Goal: Complete application form

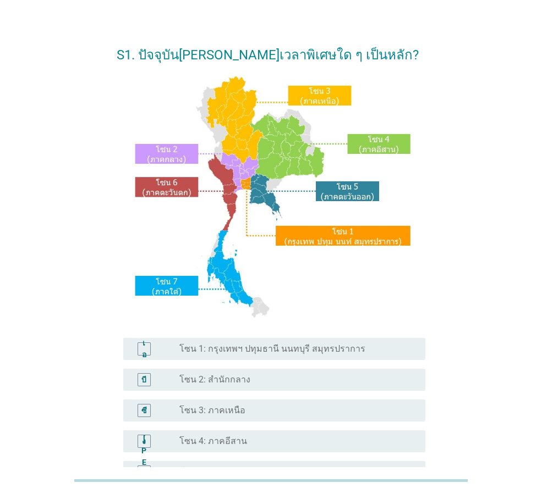
scroll to position [55, 0]
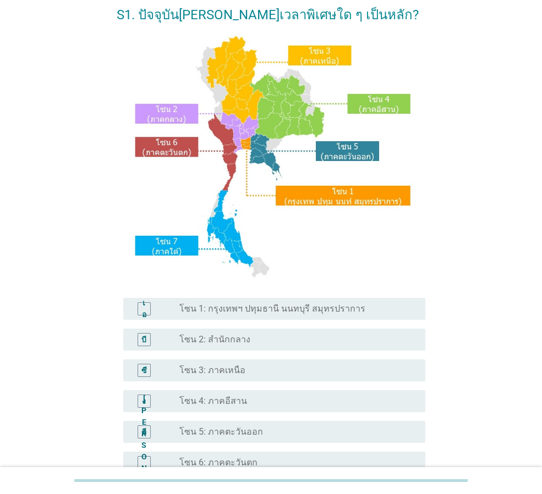
click at [200, 342] on font "โซน 2: สำนักกลาง" at bounding box center [214, 339] width 71 height 10
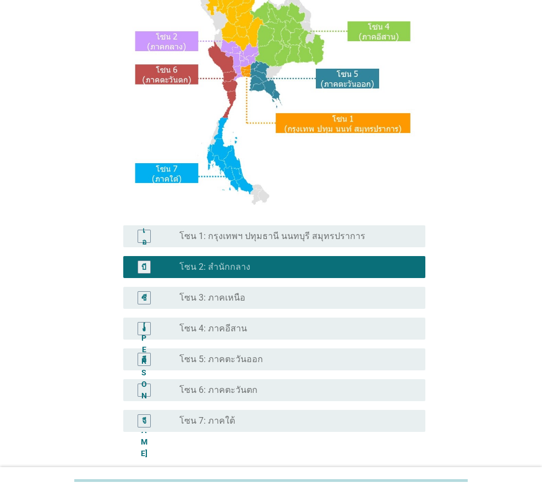
scroll to position [207, 0]
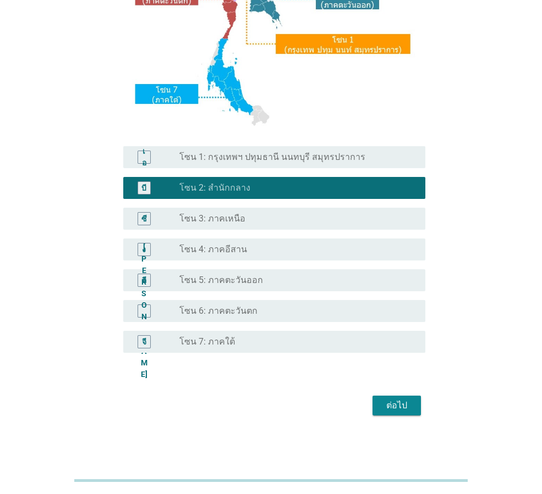
click at [397, 408] on font "ต่อไป" at bounding box center [396, 405] width 21 height 10
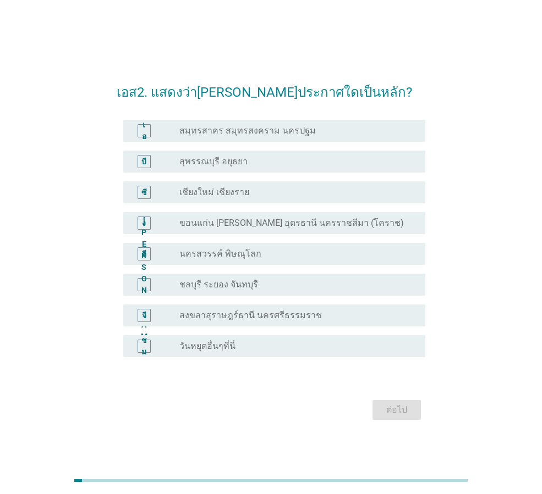
click at [182, 130] on font "สมุทรสาคร สมุทรสงคราม นครปฐม" at bounding box center [247, 130] width 136 height 10
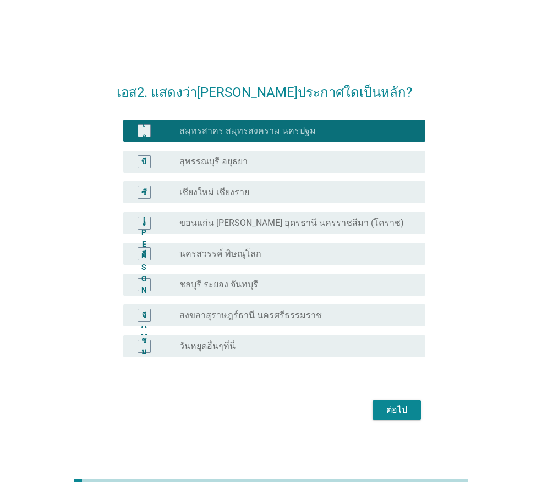
click at [397, 413] on font "ต่อไป" at bounding box center [396, 410] width 21 height 10
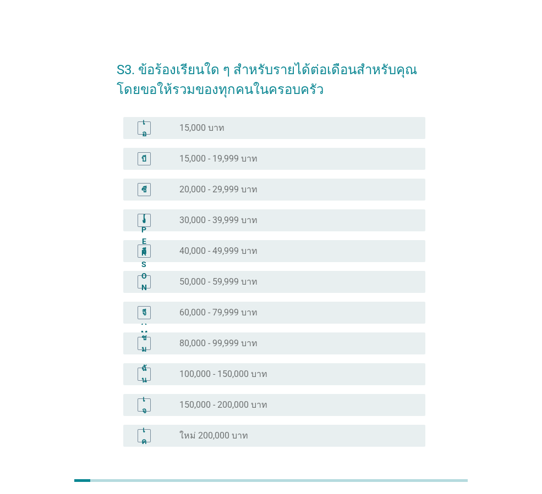
click at [170, 316] on div "จี" at bounding box center [155, 312] width 47 height 13
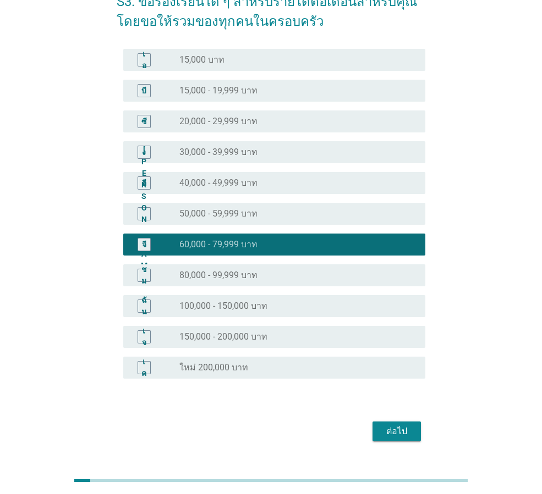
scroll to position [94, 0]
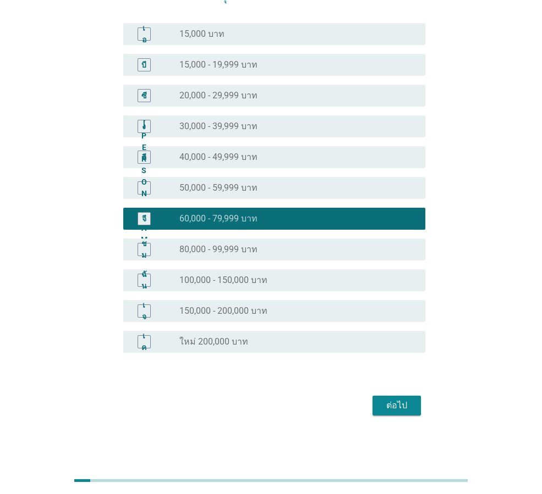
click at [391, 410] on font "ต่อไป" at bounding box center [396, 405] width 21 height 10
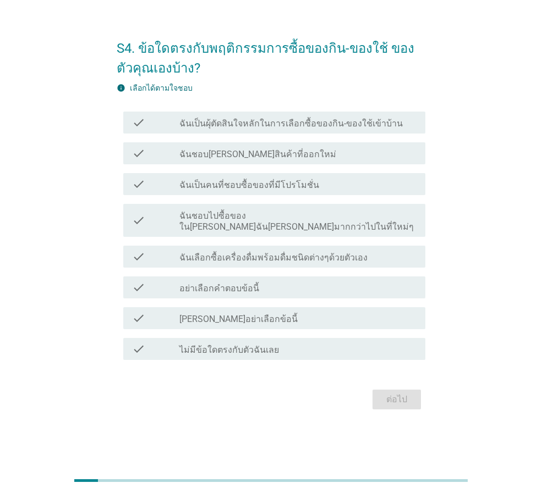
scroll to position [0, 0]
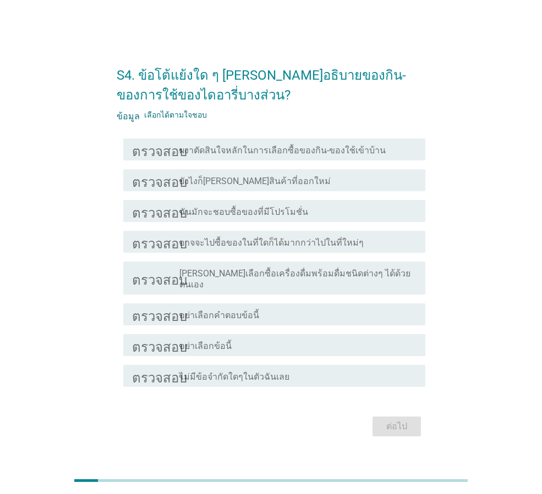
click at [221, 186] on font "ยังไงก็[PERSON_NAME]สินค้าที่ออกใหม่" at bounding box center [254, 181] width 151 height 10
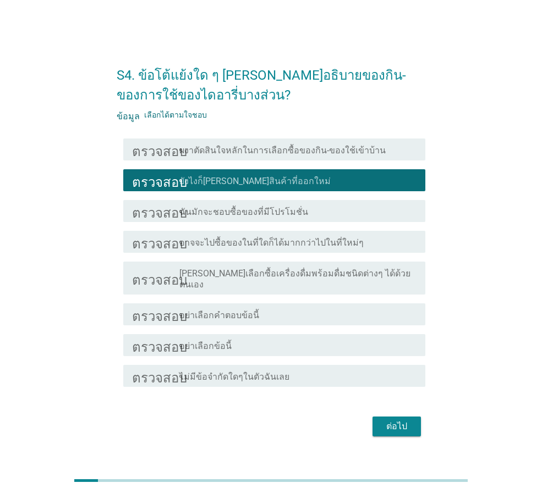
click at [219, 227] on div "ตรวจสอบ โครงร่างกล่องกาเครื่องหมายว่าง ฉันมักจะชอบซื้อของที่มีโปรโมชั่น" at bounding box center [271, 211] width 309 height 31
click at [217, 239] on div "ตรวจสอบ โครงร่างกล่องกาเครื่องหมายว่าง อาจจะไปซื้อของในที่ใดก็ได้มากกว่าไปในที่…" at bounding box center [274, 242] width 302 height 22
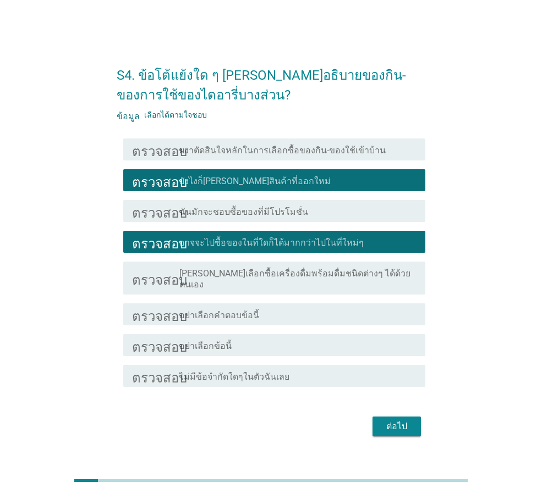
click at [250, 293] on div "ตรวจสอบ โครงร่างกล่องกาเครื่องหมายว่าง ผงาตัดสินใจหลักในการเลือกซื้อของกิน-ของใ…" at bounding box center [271, 262] width 309 height 257
click at [237, 282] on font "[PERSON_NAME]เลือกซื้อเครื่องดื่มพร้อมดื่มชนิดต่างๆ ได้ด้วยตนเอง" at bounding box center [294, 278] width 231 height 21
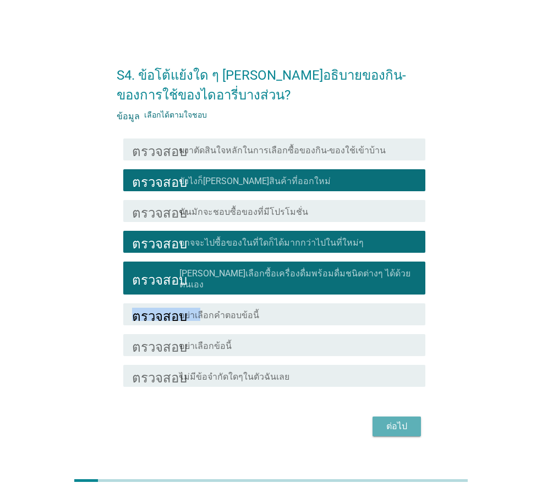
drag, startPoint x: 405, startPoint y: 422, endPoint x: 397, endPoint y: 421, distance: 7.8
click at [404, 421] on font "ต่อไป" at bounding box center [396, 426] width 21 height 10
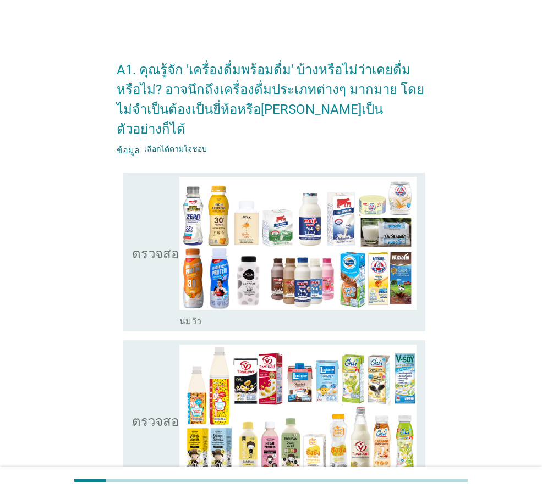
click at [150, 259] on icon "ตรวจสอบ" at bounding box center [159, 252] width 55 height 150
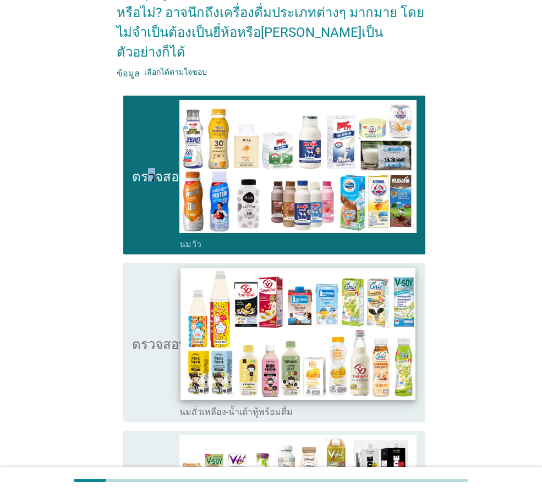
scroll to position [220, 0]
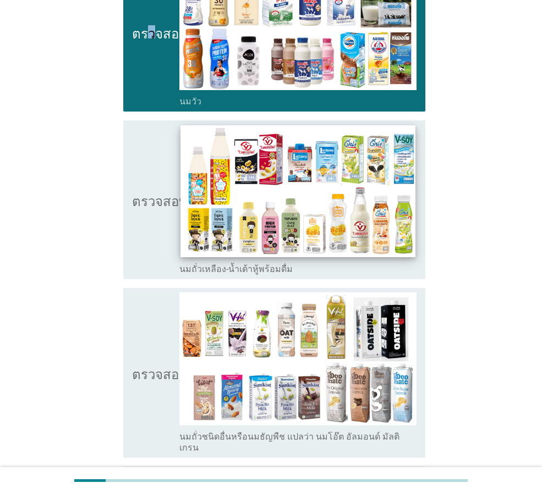
click at [189, 175] on img at bounding box center [297, 191] width 234 height 132
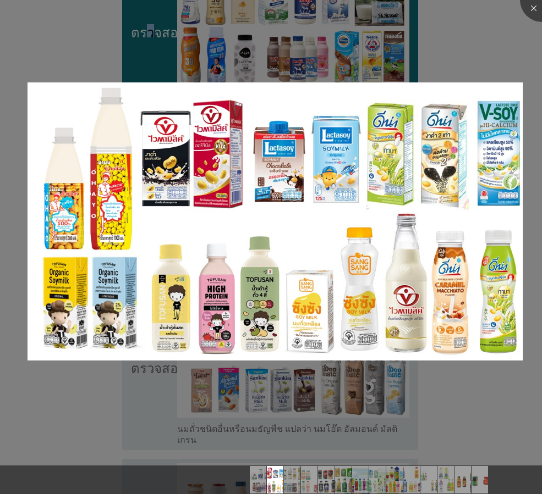
click at [183, 296] on div at bounding box center [271, 247] width 542 height 494
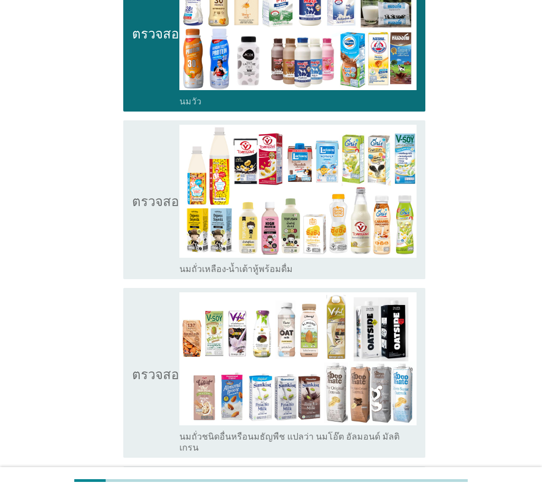
click at [165, 217] on icon "ตรวจสอบ" at bounding box center [159, 200] width 55 height 150
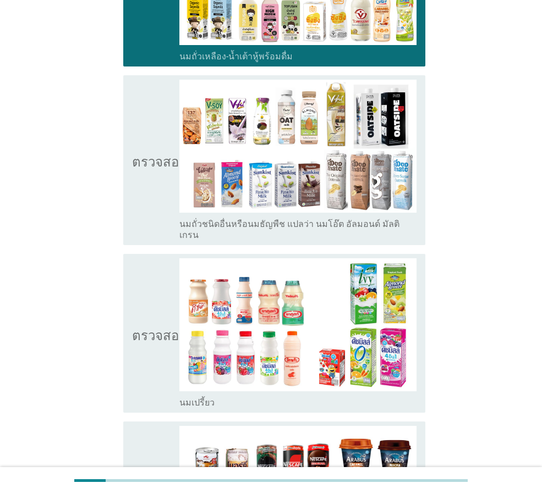
scroll to position [440, 0]
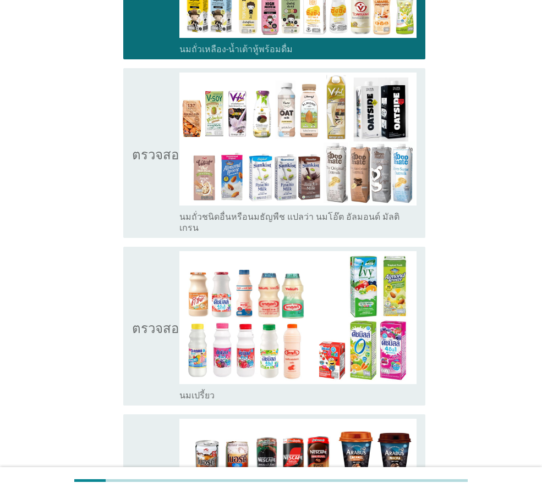
click at [141, 144] on icon "ตรวจสอบ" at bounding box center [159, 153] width 55 height 161
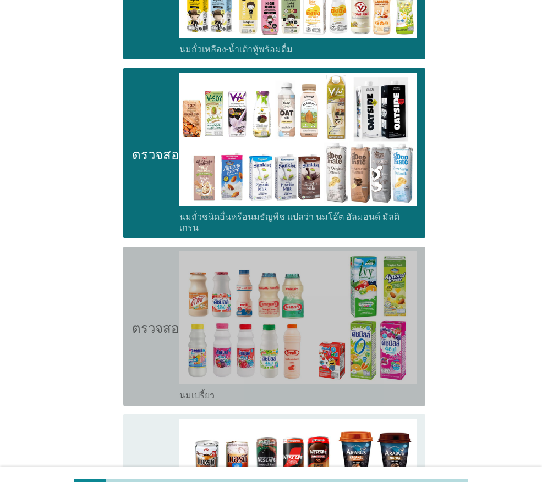
click at [151, 320] on font "ตรวจสอบ" at bounding box center [159, 326] width 55 height 13
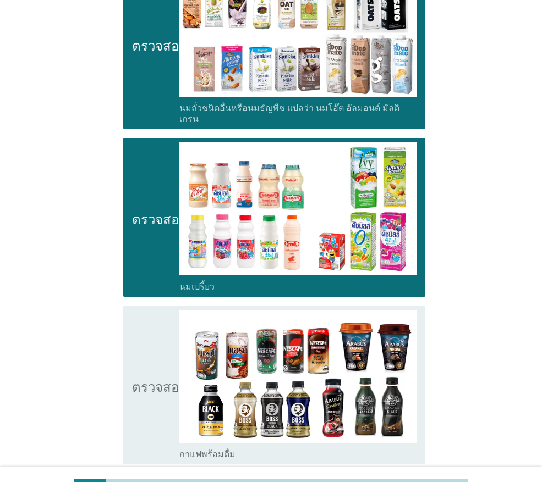
scroll to position [715, 0]
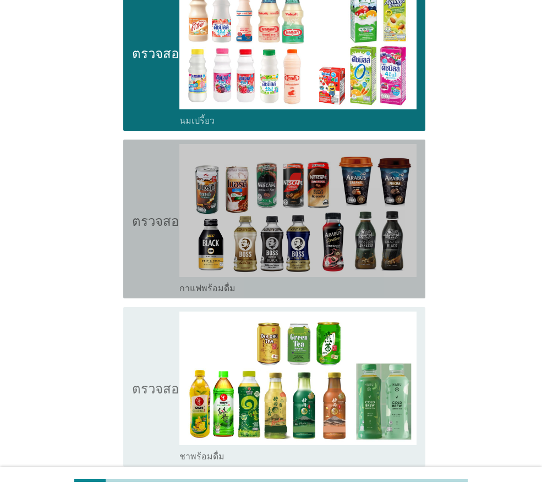
click at [137, 221] on icon "ตรวจสอบ" at bounding box center [159, 219] width 55 height 150
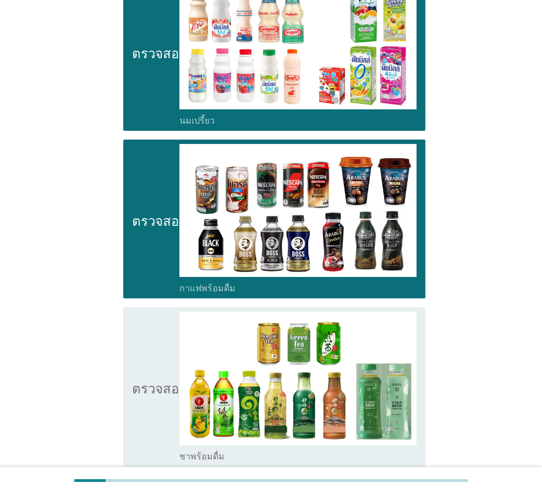
click at [137, 348] on icon "ตรวจสอบ" at bounding box center [159, 387] width 55 height 150
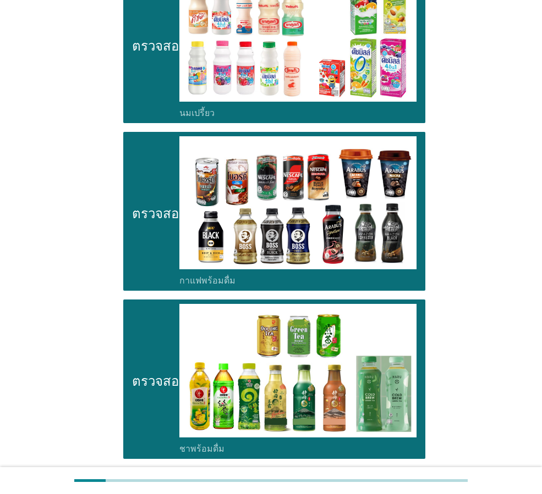
scroll to position [1045, 0]
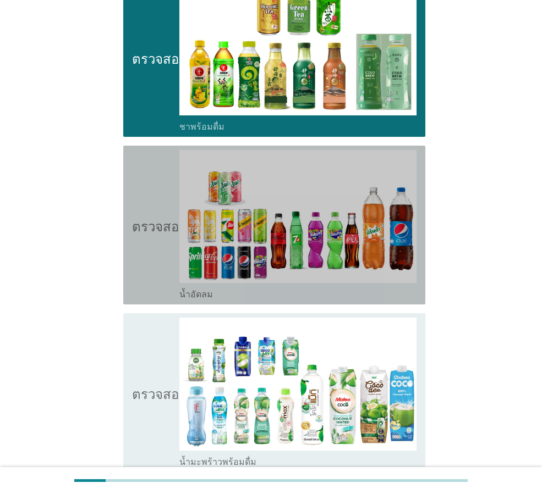
click at [151, 247] on icon "ตรวจสอบ" at bounding box center [159, 225] width 55 height 150
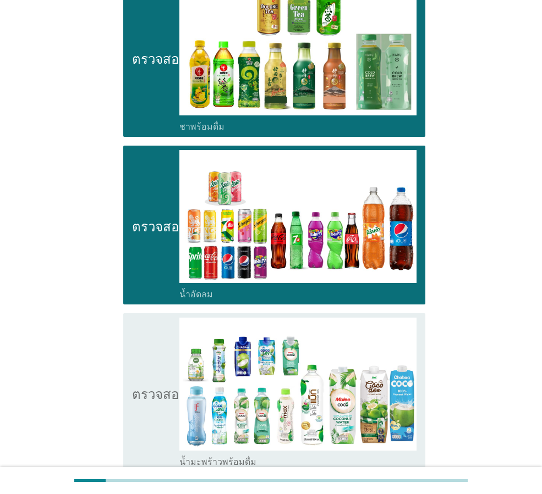
click at [139, 386] on font "ตรวจสอบ" at bounding box center [159, 392] width 55 height 13
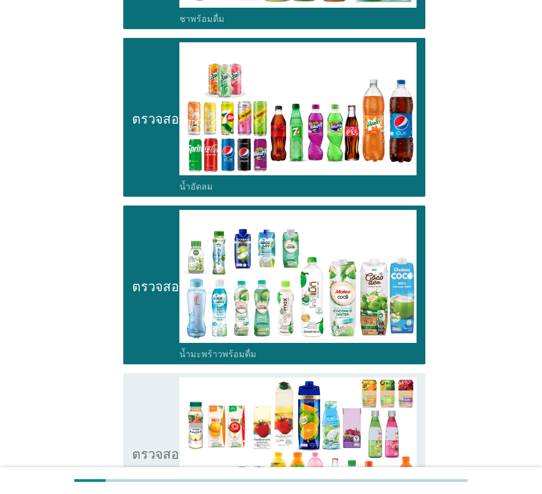
scroll to position [1375, 0]
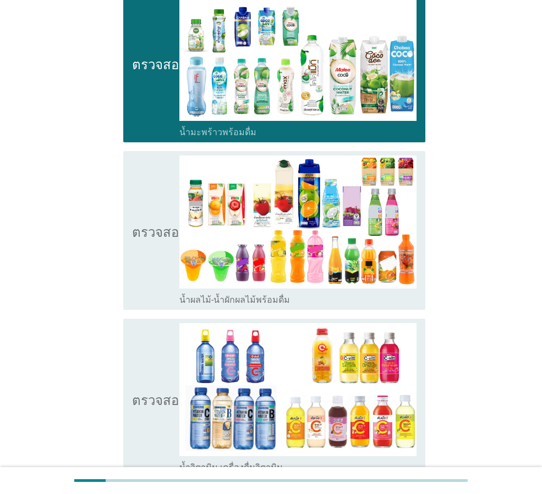
click at [147, 222] on icon "ตรวจสอบ" at bounding box center [159, 231] width 55 height 150
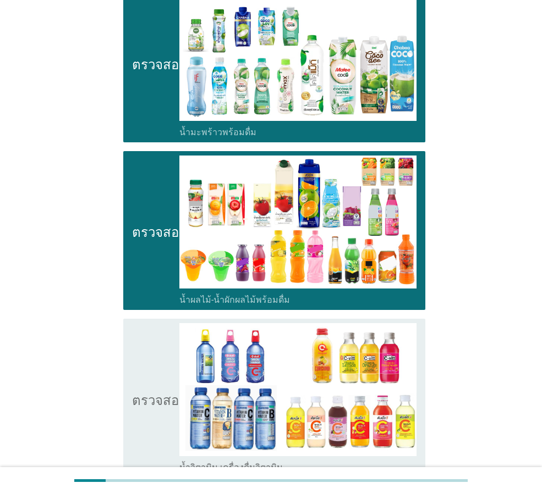
click at [148, 392] on font "ตรวจสอบ" at bounding box center [159, 398] width 55 height 13
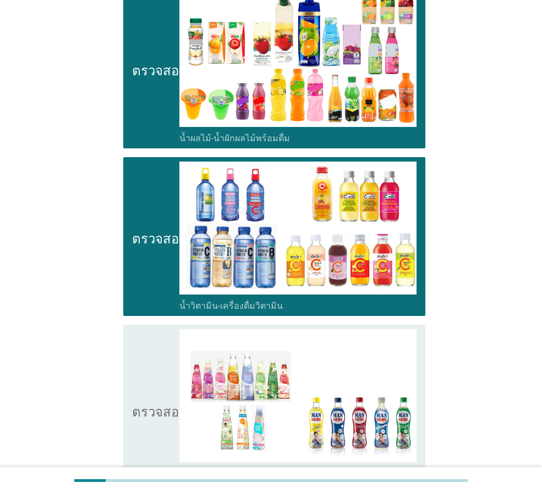
scroll to position [1650, 0]
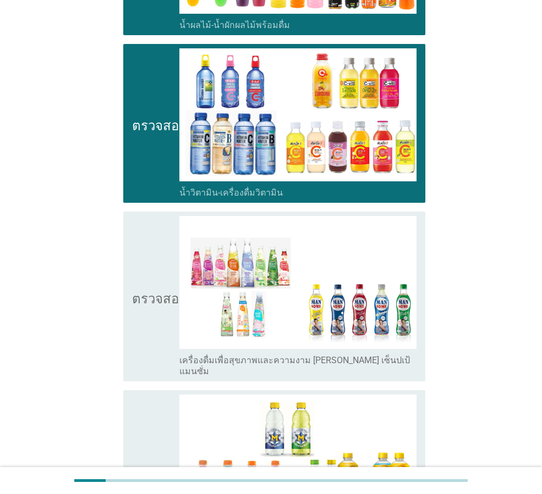
click at [147, 298] on icon "ตรวจสอบ" at bounding box center [159, 296] width 55 height 161
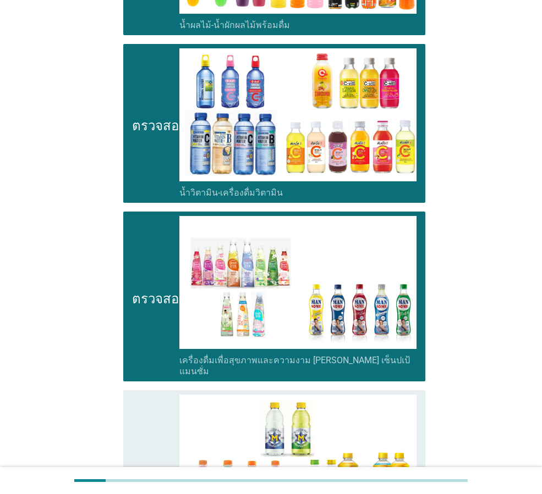
click at [159, 420] on icon "ตรวจสอบ" at bounding box center [159, 470] width 55 height 150
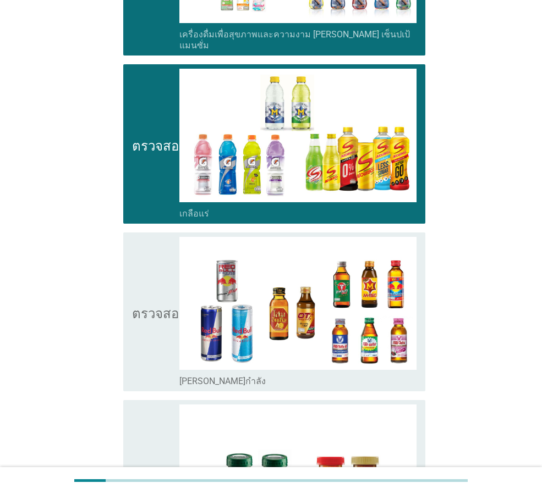
scroll to position [1980, 0]
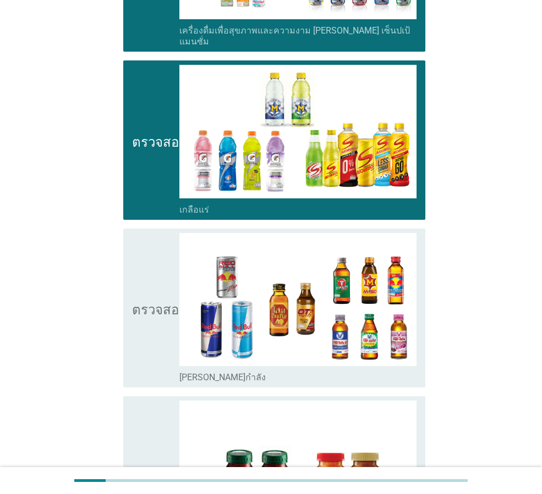
click at [146, 304] on icon "ตรวจสอบ" at bounding box center [159, 308] width 55 height 150
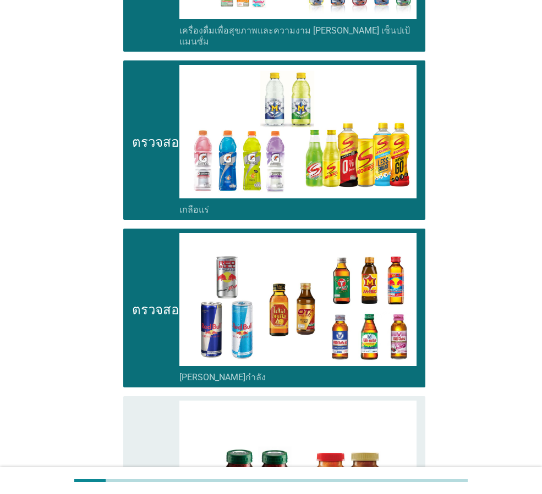
click at [142, 401] on icon "ตรวจสอบ" at bounding box center [159, 476] width 55 height 150
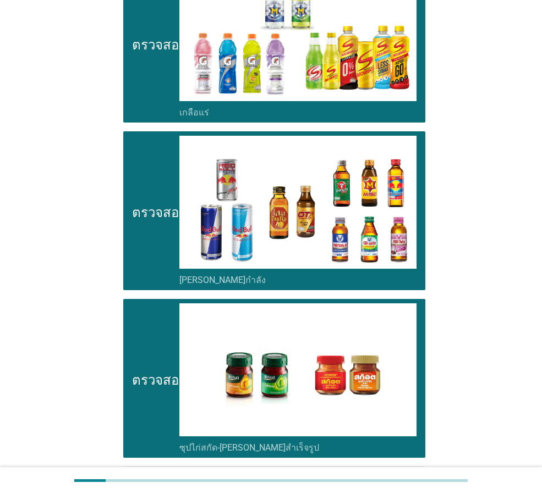
scroll to position [2158, 0]
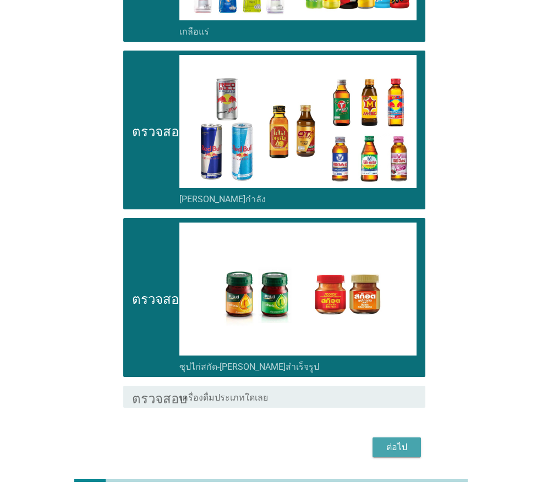
click at [399, 442] on font "ต่อไป" at bounding box center [396, 447] width 21 height 10
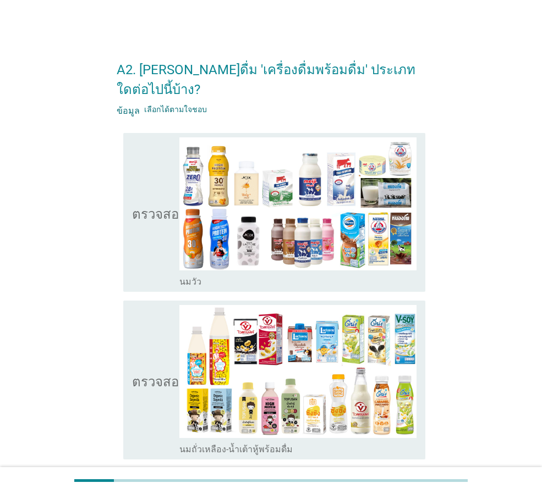
click at [148, 216] on icon "ตรวจสอบ" at bounding box center [159, 212] width 55 height 150
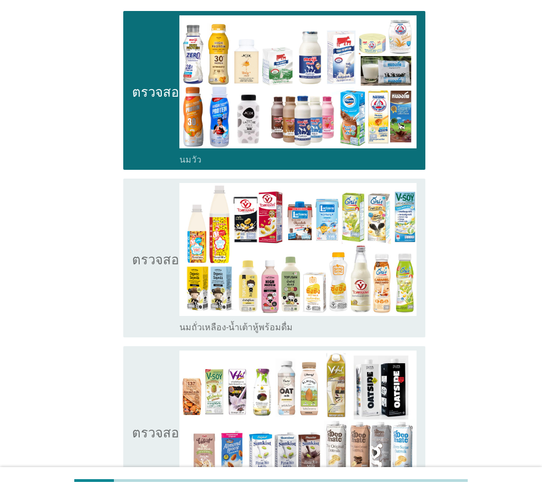
scroll to position [165, 0]
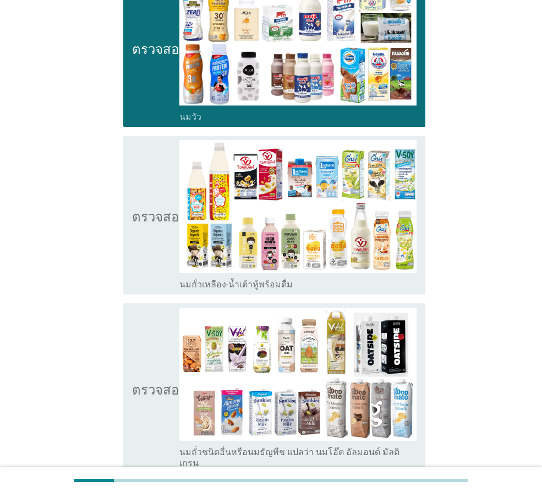
click at [169, 203] on icon "ตรวจสอบ" at bounding box center [159, 215] width 55 height 150
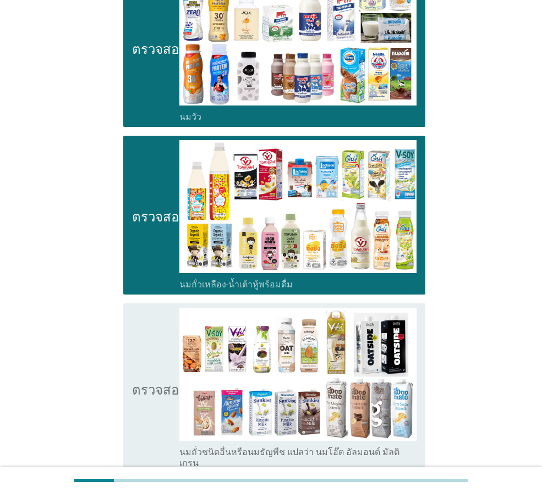
drag, startPoint x: 145, startPoint y: 338, endPoint x: 141, endPoint y: 347, distance: 10.1
click at [146, 338] on icon "ตรวจสอบ" at bounding box center [159, 388] width 55 height 161
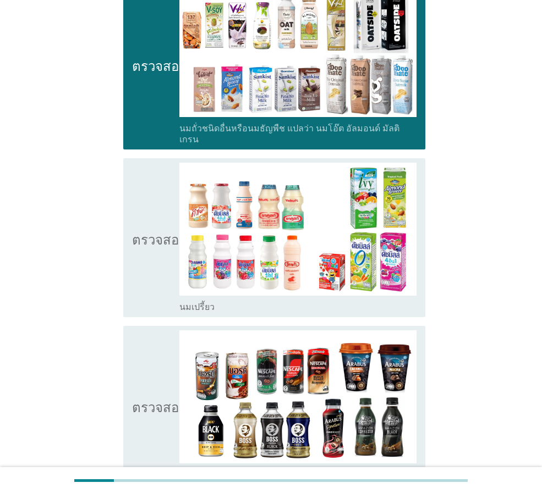
scroll to position [495, 0]
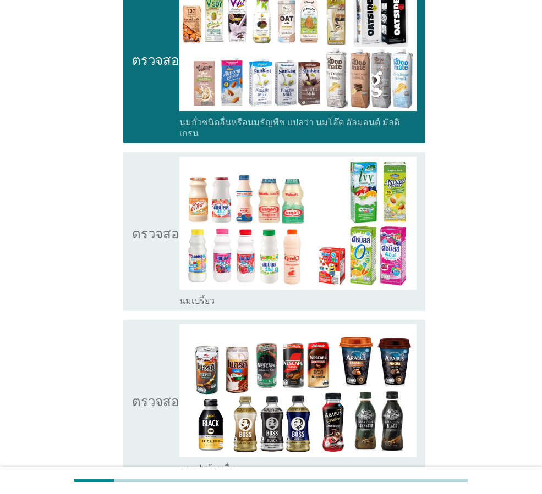
click at [146, 224] on icon "ตรวจสอบ" at bounding box center [159, 232] width 55 height 150
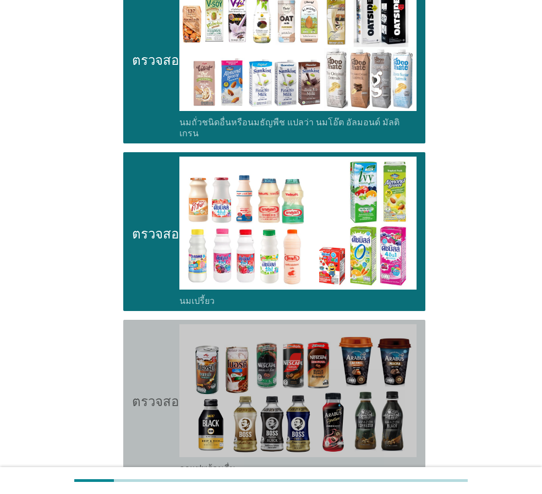
click at [141, 381] on icon "ตรวจสอบ" at bounding box center [159, 399] width 55 height 150
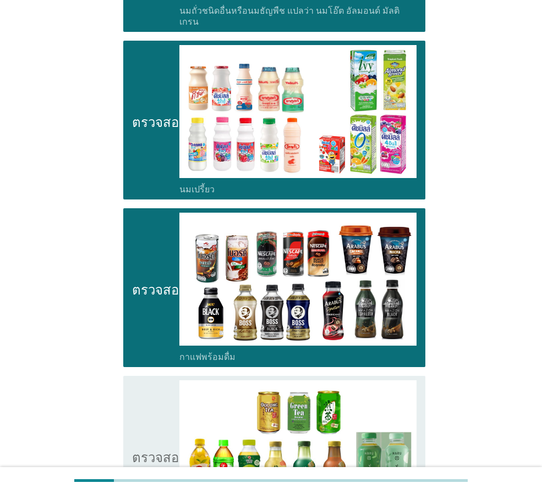
scroll to position [770, 0]
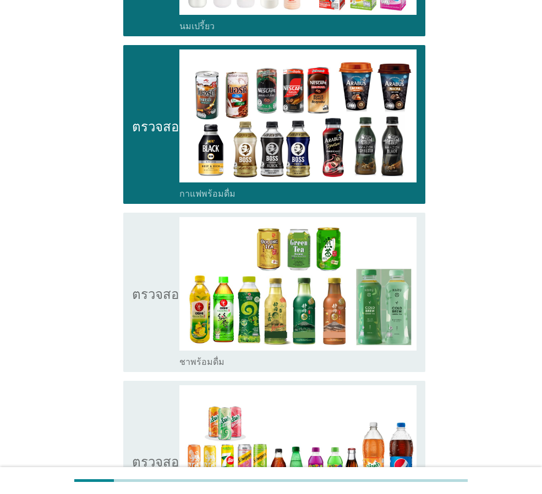
click at [144, 283] on icon "ตรวจสอบ" at bounding box center [159, 292] width 55 height 150
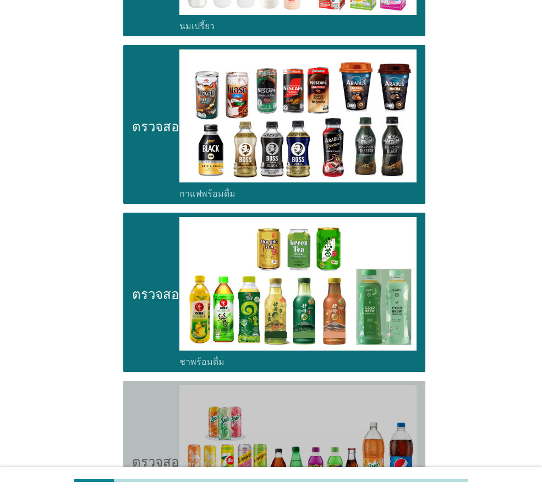
click at [147, 415] on icon "ตรวจสอบ" at bounding box center [159, 461] width 55 height 150
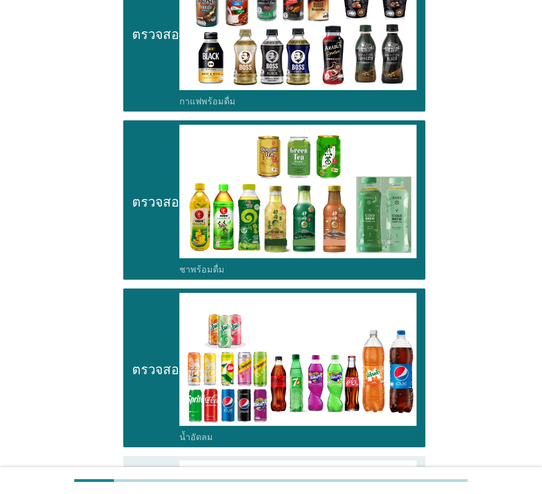
scroll to position [1045, 0]
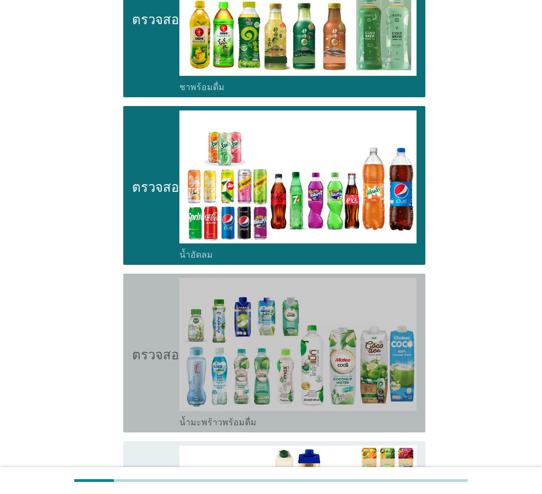
click at [140, 355] on icon "ตรวจสอบ" at bounding box center [159, 353] width 55 height 150
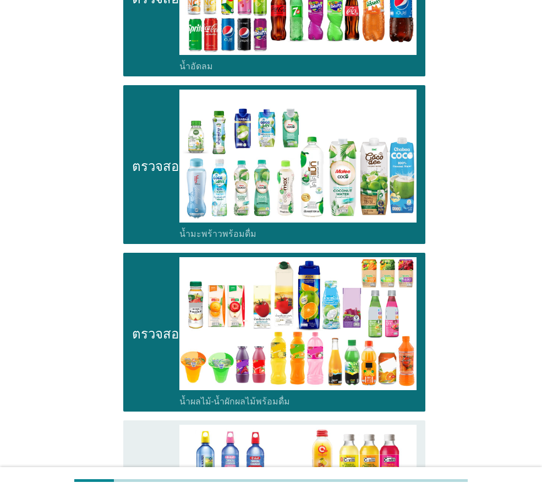
scroll to position [1320, 0]
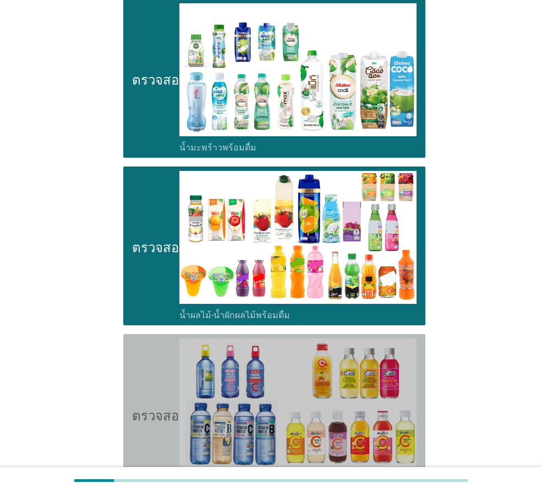
click at [152, 339] on icon "ตรวจสอบ" at bounding box center [159, 414] width 55 height 150
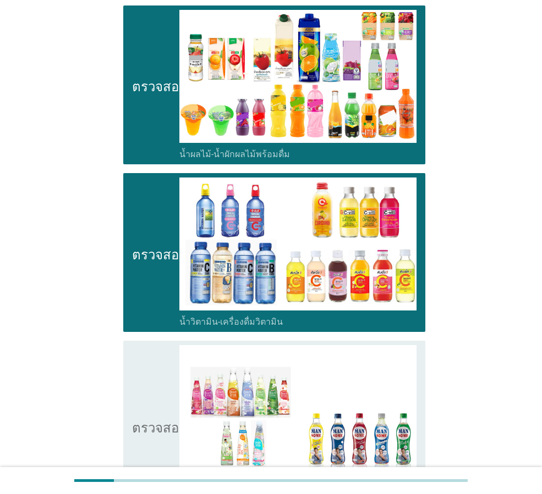
scroll to position [1595, 0]
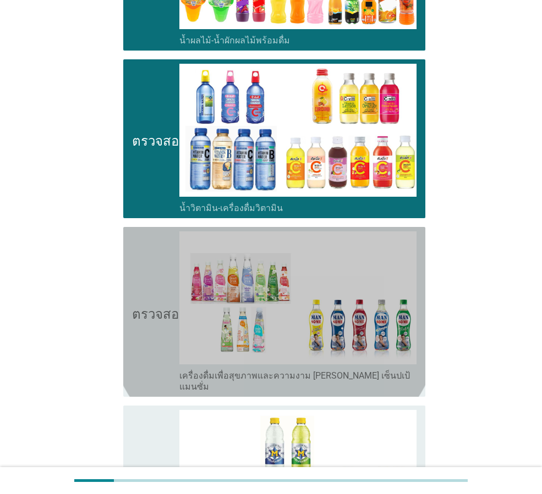
click at [145, 305] on icon "ตรวจสอบ" at bounding box center [159, 312] width 55 height 161
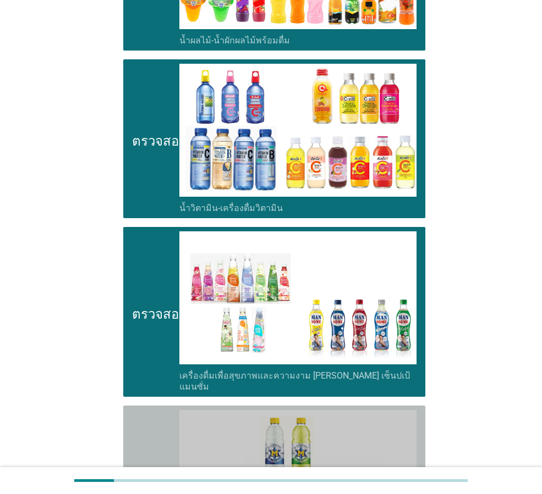
click at [139, 419] on icon "ตรวจสอบ" at bounding box center [159, 485] width 55 height 150
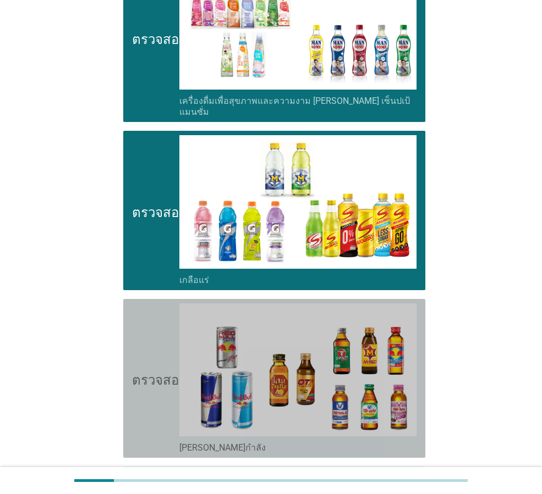
click at [149, 355] on icon "ตรวจสอบ" at bounding box center [159, 379] width 55 height 150
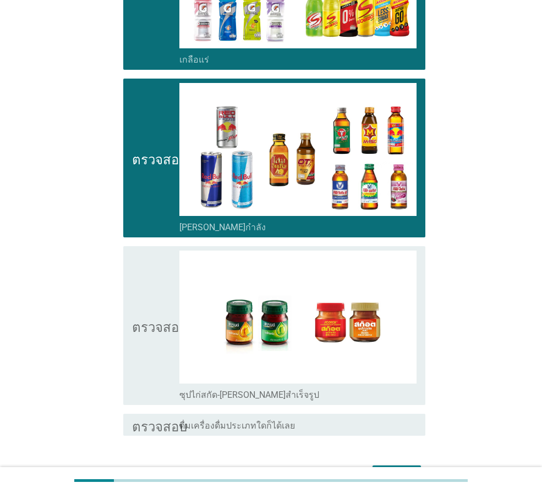
scroll to position [2118, 0]
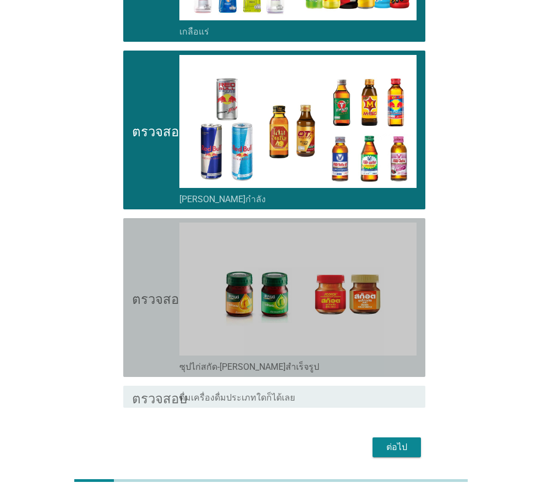
click at [148, 272] on icon "ตรวจสอบ" at bounding box center [159, 298] width 55 height 150
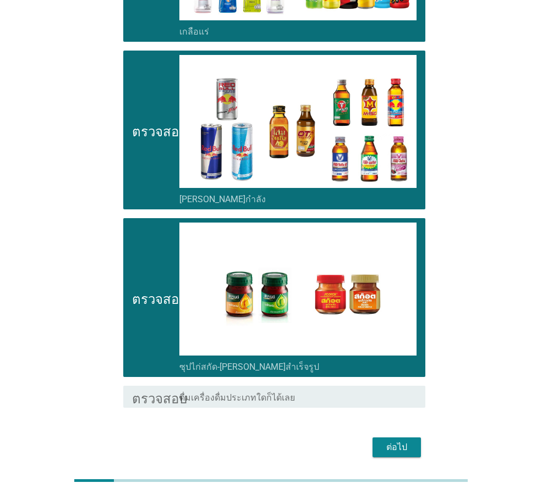
click at [386, 442] on font "ต่อไป" at bounding box center [396, 447] width 21 height 10
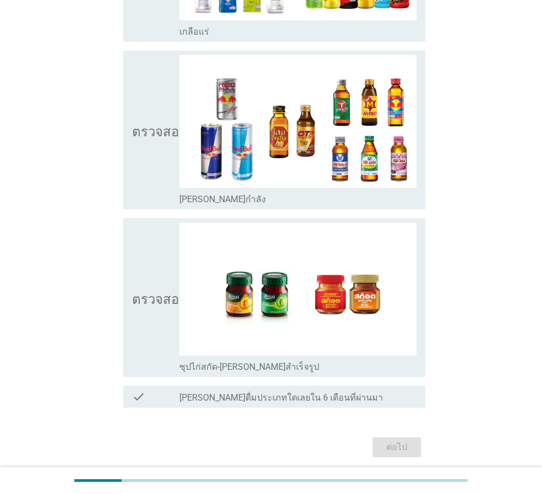
scroll to position [0, 0]
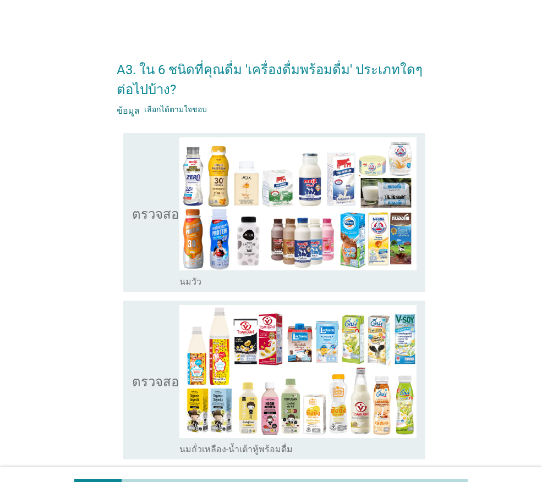
click at [126, 260] on div "ตรวจสอบ โครงร่างกล่องกาเครื่องหมายว่าง นมวัว" at bounding box center [274, 212] width 302 height 159
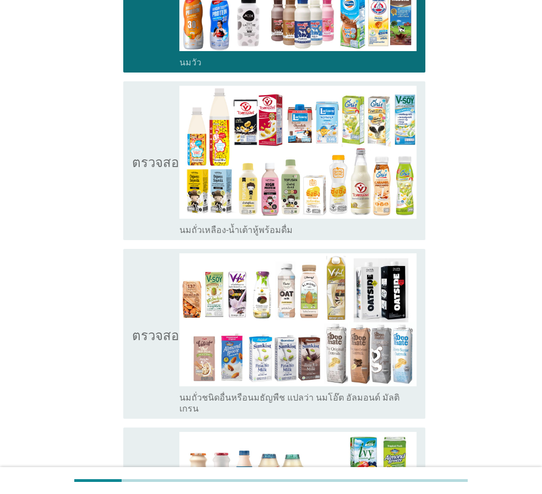
scroll to position [220, 0]
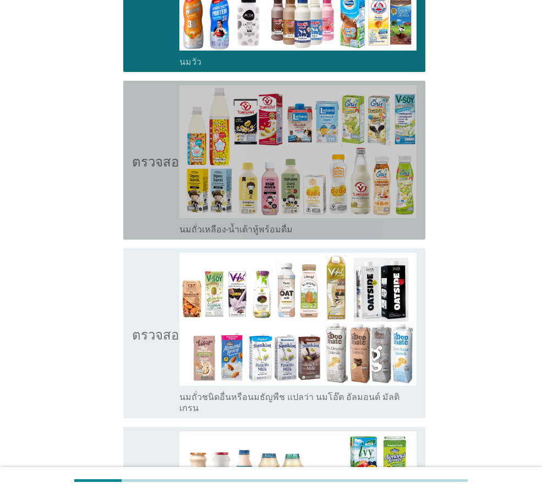
click at [138, 188] on icon "ตรวจสอบ" at bounding box center [159, 160] width 55 height 150
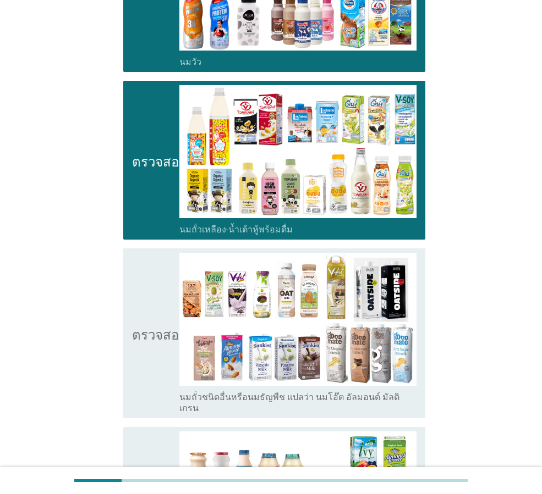
click at [136, 299] on icon "ตรวจสอบ" at bounding box center [159, 333] width 55 height 161
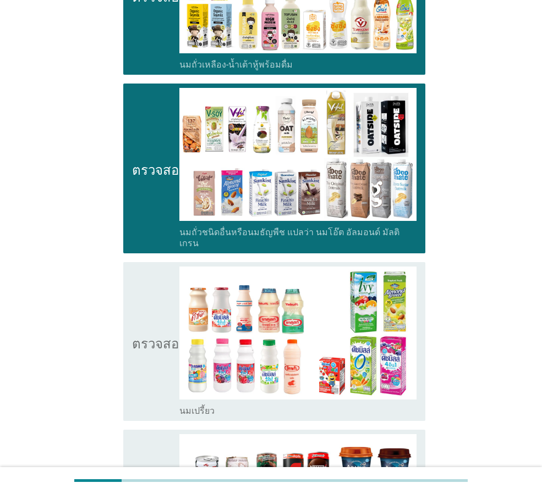
scroll to position [495, 0]
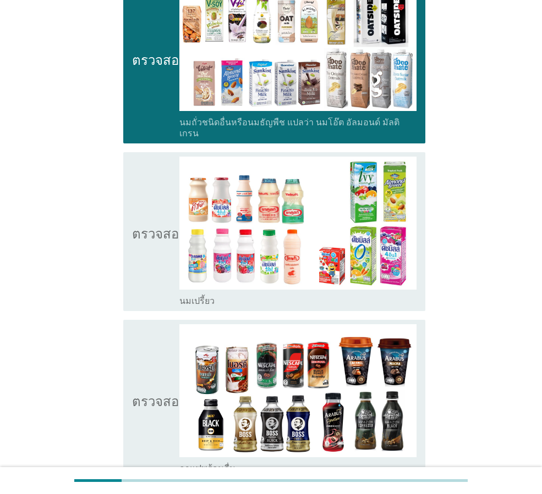
click at [135, 274] on icon "ตรวจสอบ" at bounding box center [159, 232] width 55 height 150
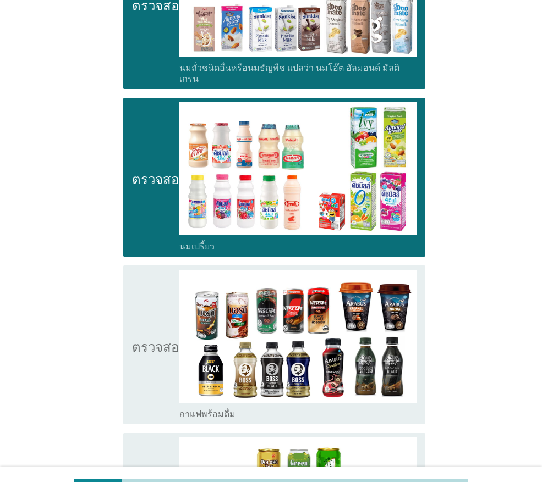
scroll to position [715, 0]
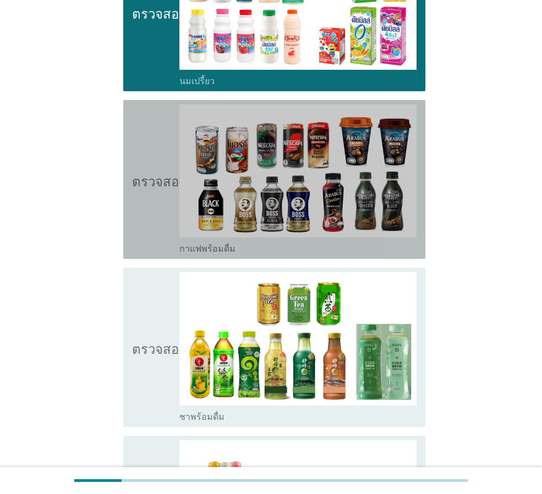
click at [155, 212] on icon "ตรวจสอบ" at bounding box center [159, 179] width 55 height 150
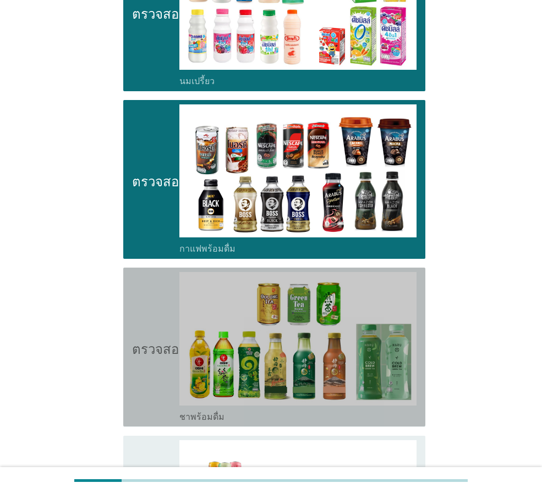
click at [146, 341] on font "ตรวจสอบ" at bounding box center [159, 347] width 55 height 13
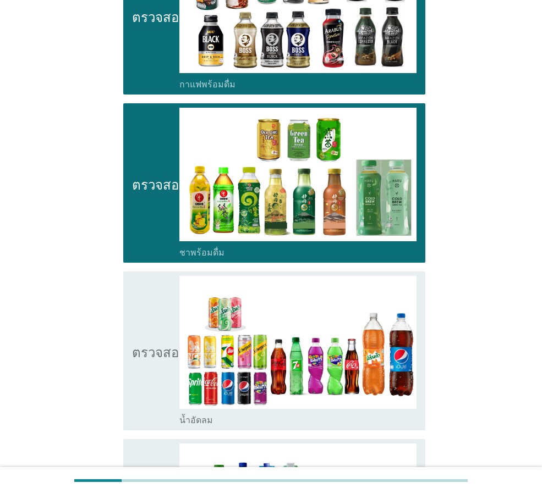
scroll to position [990, 0]
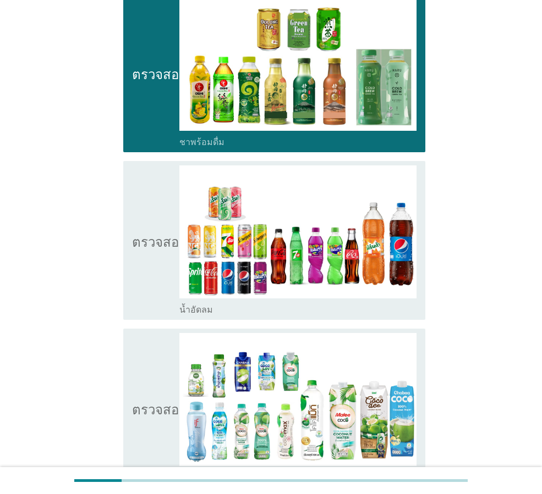
click at [142, 270] on icon "ตรวจสอบ" at bounding box center [159, 241] width 55 height 150
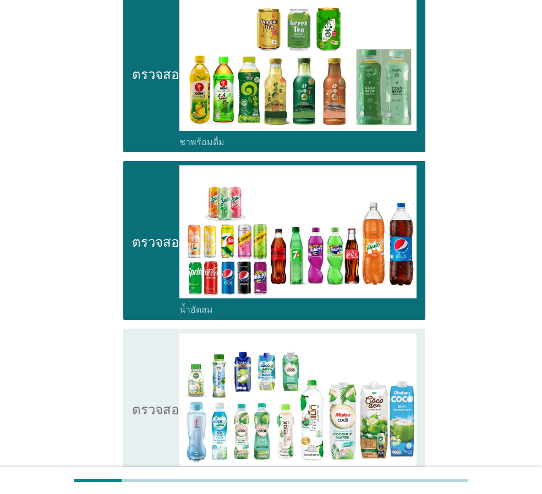
scroll to position [1265, 0]
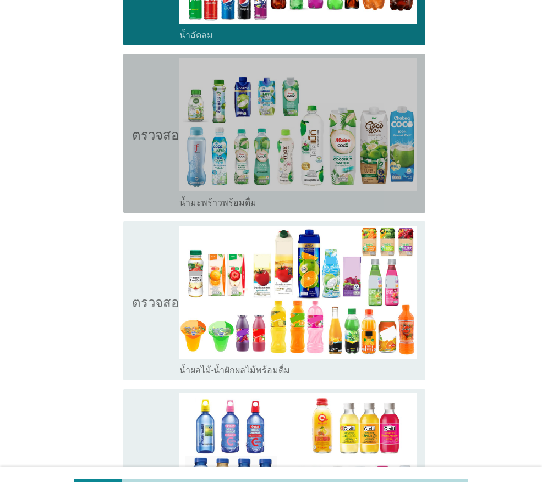
click at [145, 167] on icon "ตรวจสอบ" at bounding box center [159, 133] width 55 height 150
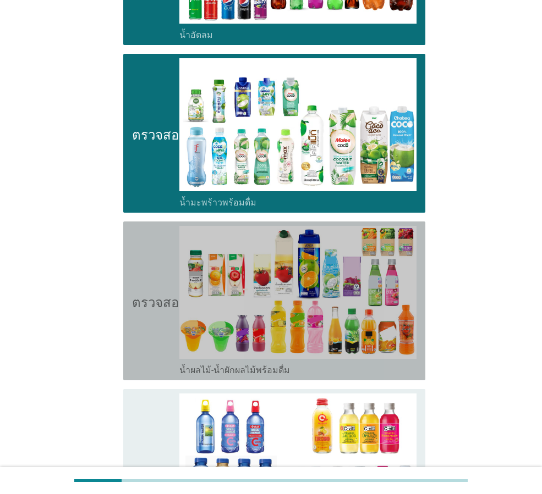
click at [149, 298] on icon "ตรวจสอบ" at bounding box center [159, 301] width 55 height 150
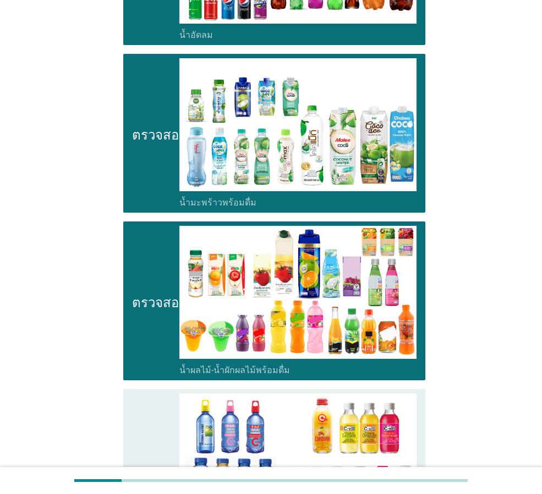
click at [141, 401] on icon "ตรวจสอบ" at bounding box center [159, 469] width 55 height 150
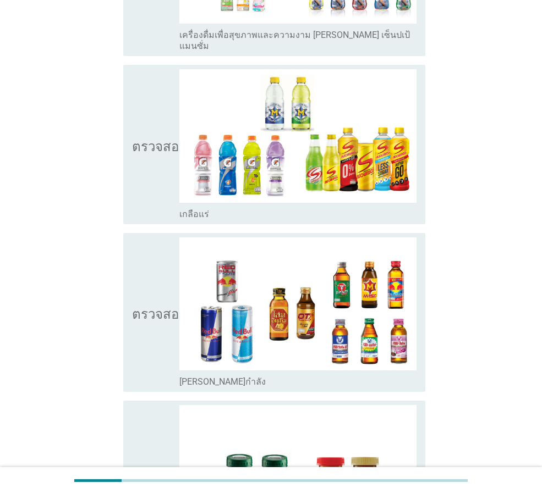
scroll to position [2090, 0]
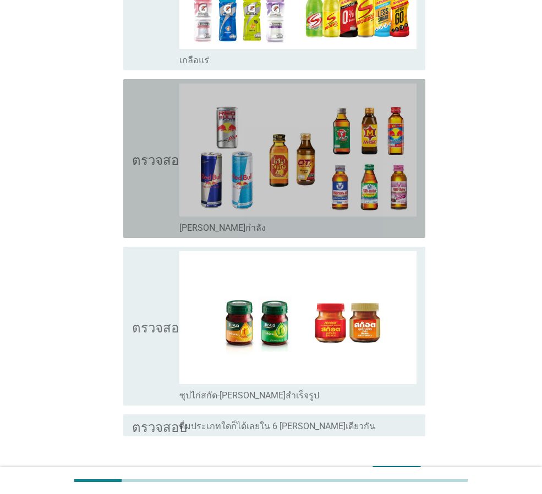
click at [155, 208] on icon "ตรวจสอบ" at bounding box center [159, 159] width 55 height 150
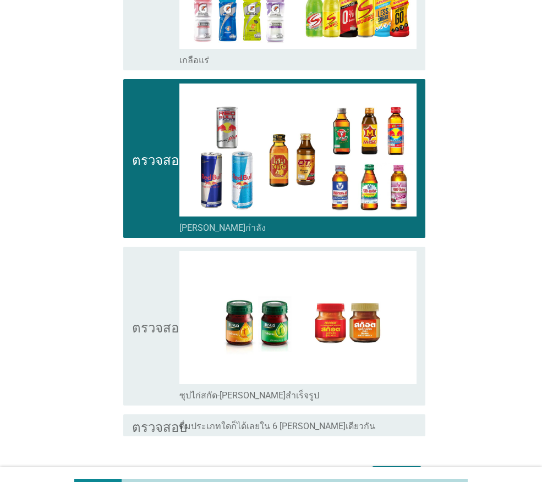
click at [143, 320] on font "ตรวจสอบ" at bounding box center [159, 326] width 55 height 13
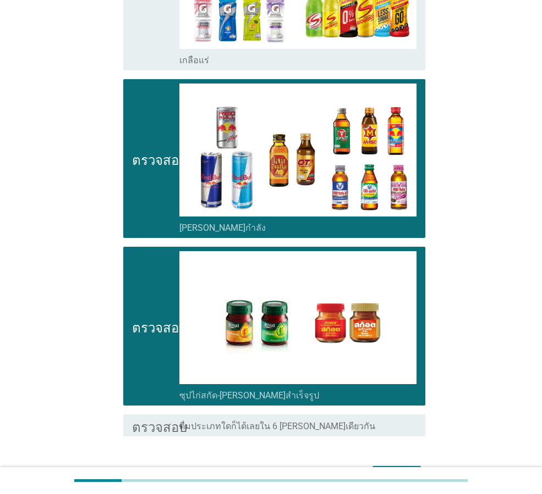
click at [389, 471] on font "ต่อไป" at bounding box center [396, 476] width 21 height 10
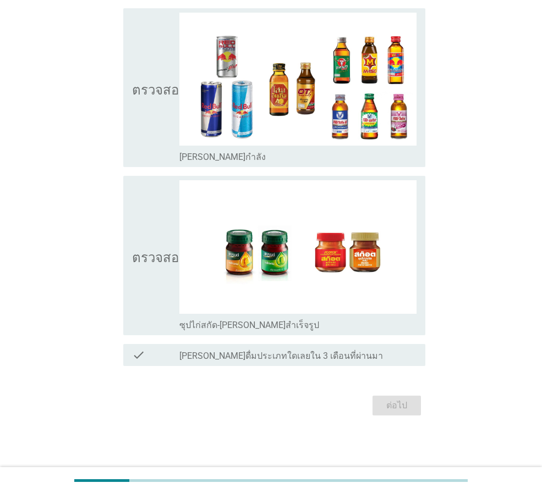
scroll to position [0, 0]
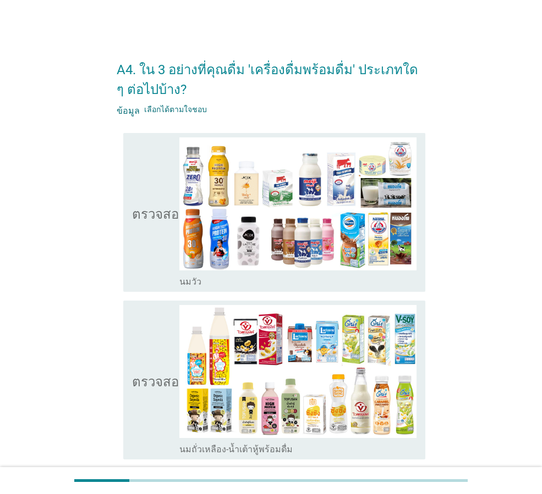
click at [157, 218] on font "ตรวจสอบ" at bounding box center [159, 212] width 55 height 13
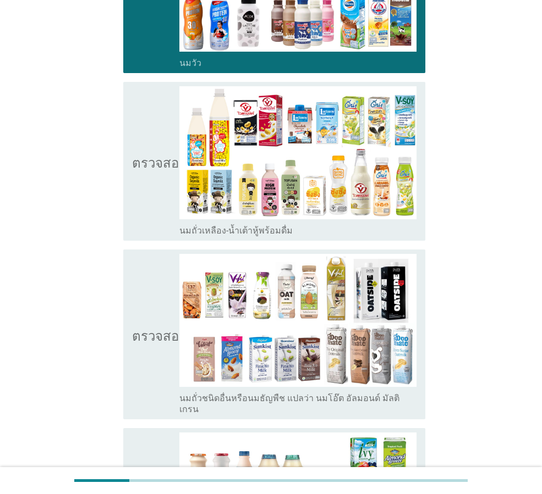
scroll to position [220, 0]
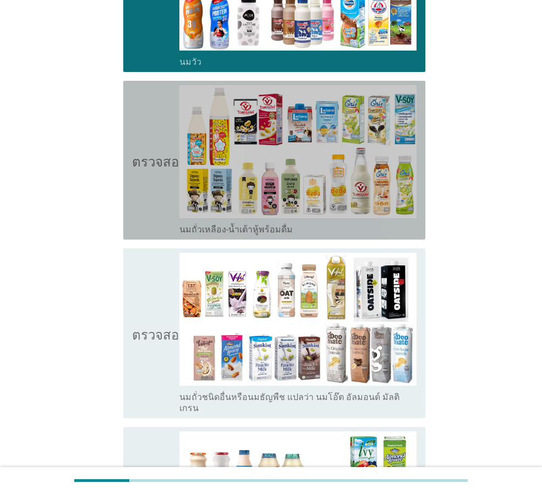
click at [140, 222] on icon "ตรวจสอบ" at bounding box center [159, 160] width 55 height 150
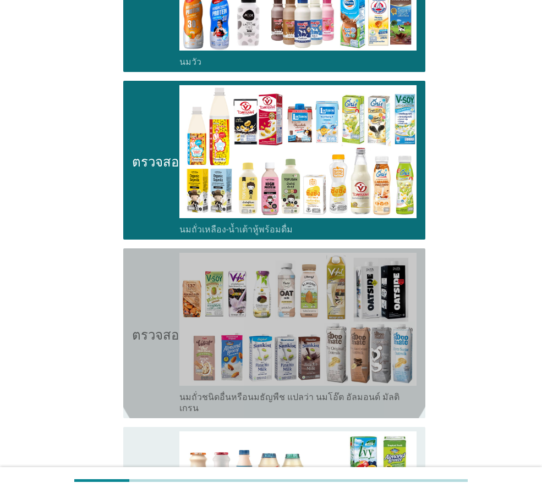
click at [139, 317] on icon "ตรวจสอบ" at bounding box center [159, 333] width 55 height 161
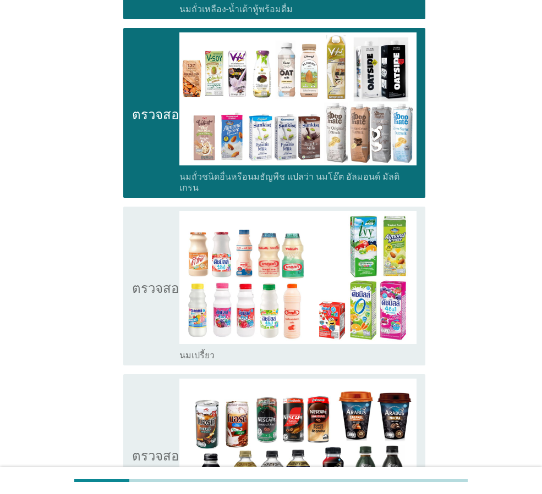
scroll to position [495, 0]
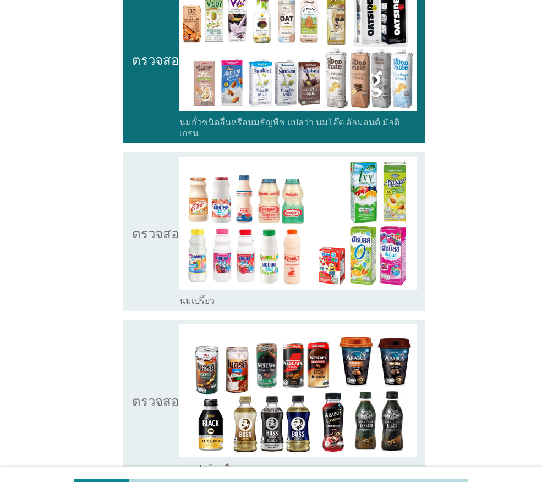
click at [134, 261] on icon "ตรวจสอบ" at bounding box center [159, 232] width 55 height 150
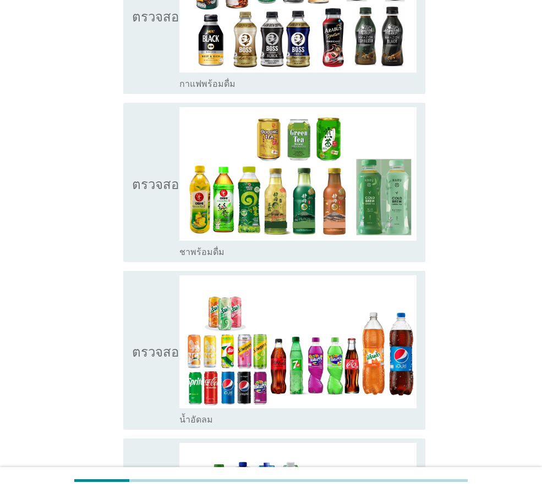
scroll to position [1045, 0]
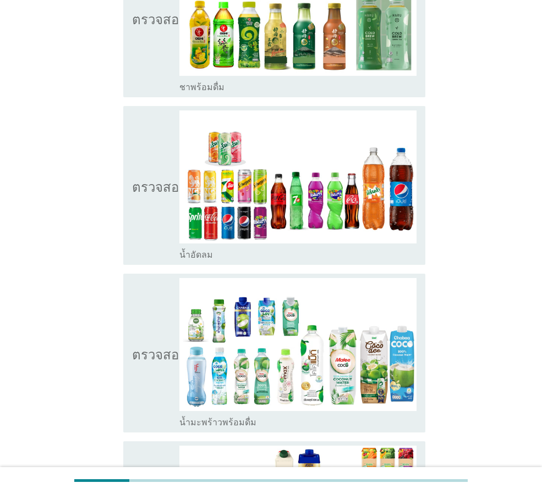
click at [155, 294] on icon "ตรวจสอบ" at bounding box center [159, 353] width 55 height 150
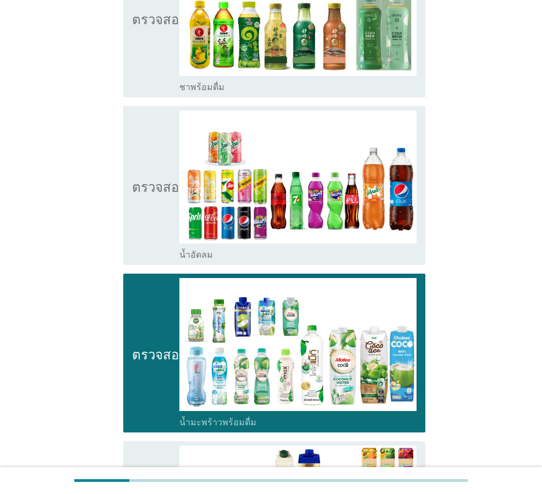
click at [155, 210] on icon "ตรวจสอบ" at bounding box center [159, 186] width 55 height 150
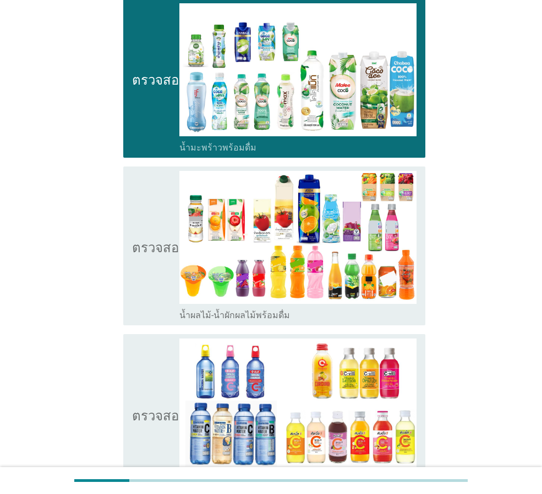
click at [155, 264] on icon "ตรวจสอบ" at bounding box center [159, 246] width 55 height 150
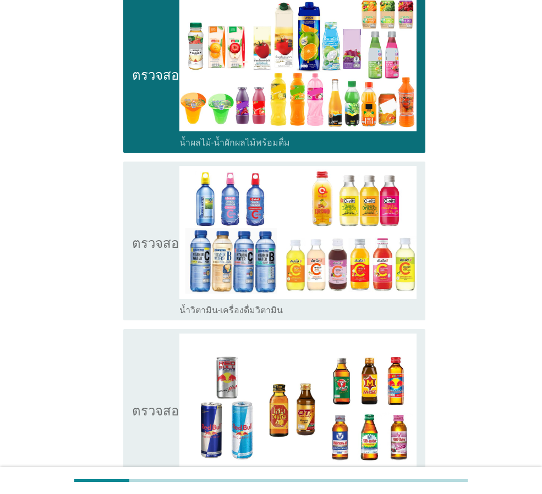
scroll to position [1595, 0]
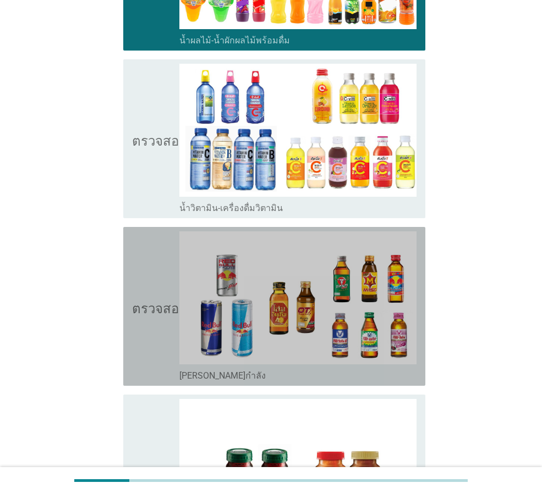
click at [143, 300] on font "ตรวจสอบ" at bounding box center [159, 306] width 55 height 13
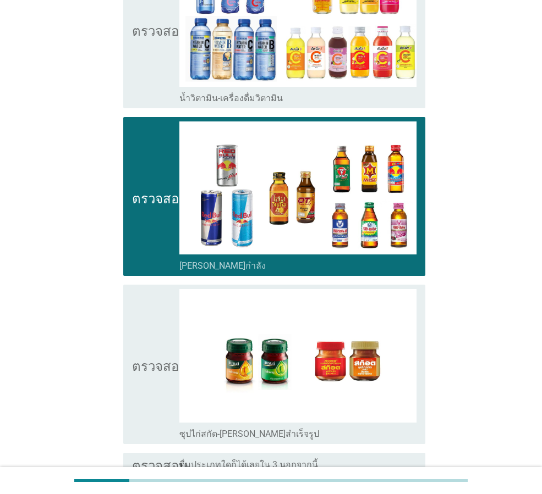
scroll to position [1803, 0]
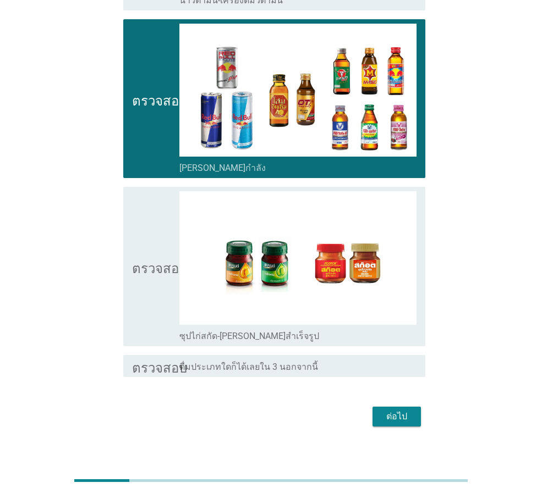
click at [146, 108] on icon "ตรวจสอบ" at bounding box center [159, 99] width 55 height 150
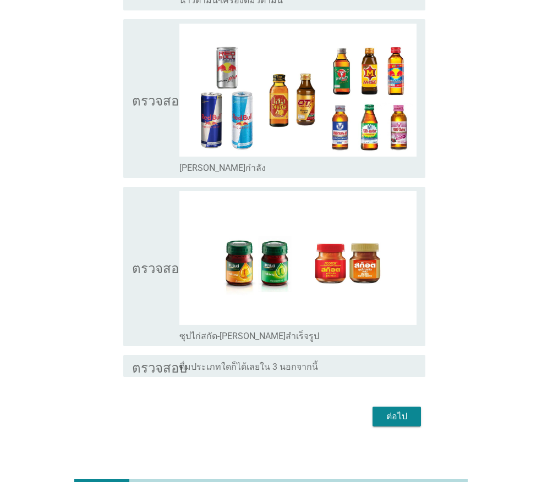
click at [134, 234] on icon "ตรวจสอบ" at bounding box center [159, 266] width 55 height 150
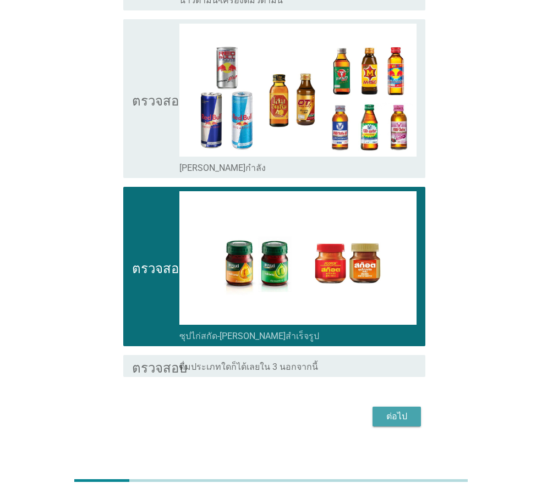
click at [399, 411] on font "ต่อไป" at bounding box center [396, 416] width 21 height 10
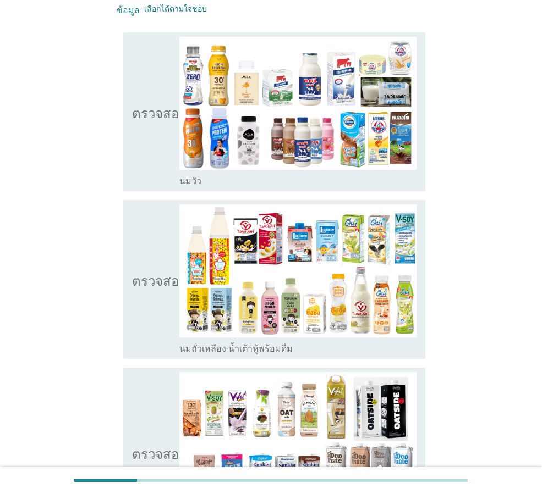
scroll to position [110, 0]
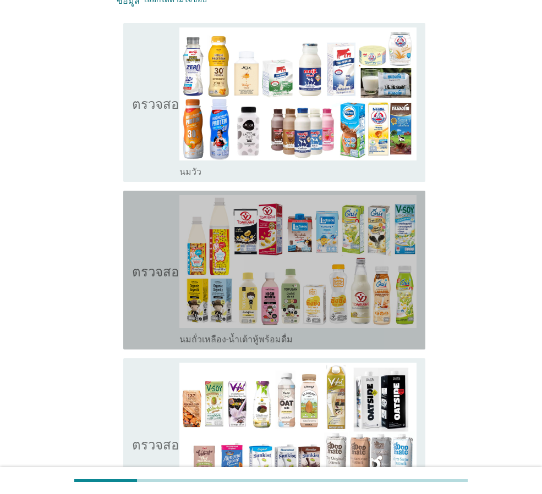
click at [146, 238] on icon "ตรวจสอบ" at bounding box center [159, 270] width 55 height 150
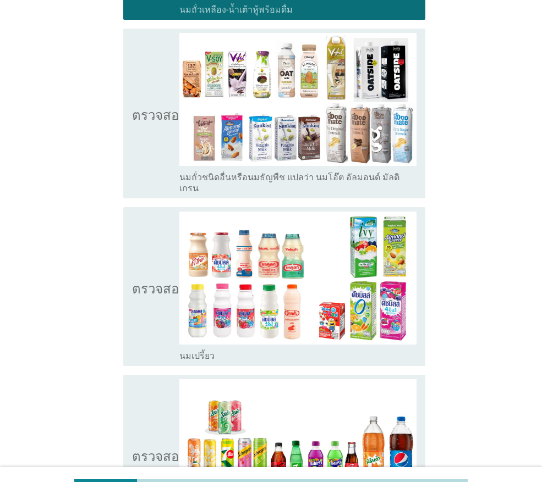
click at [147, 240] on icon "ตรวจสอบ" at bounding box center [159, 287] width 55 height 150
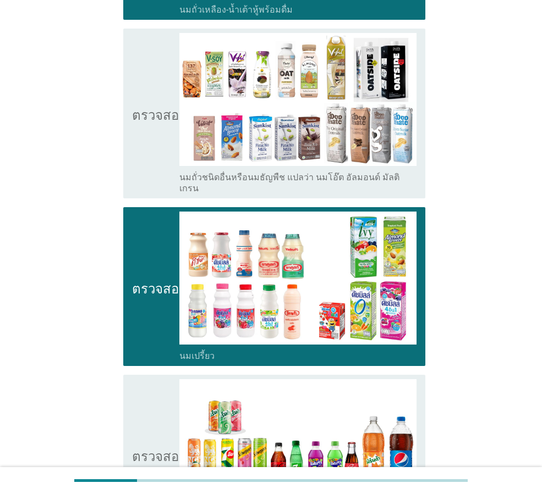
scroll to position [715, 0]
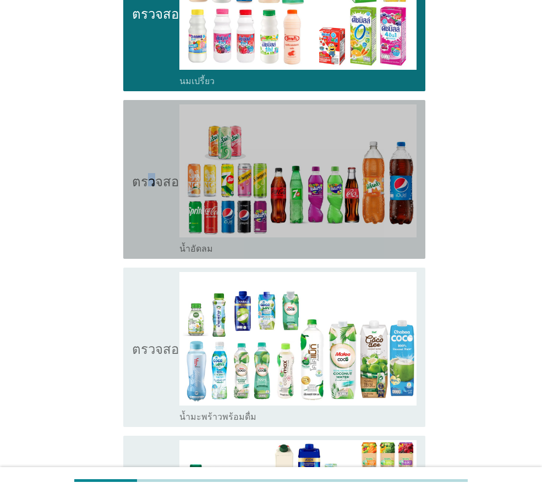
click at [150, 237] on icon "ตรวจสอบ" at bounding box center [159, 179] width 55 height 150
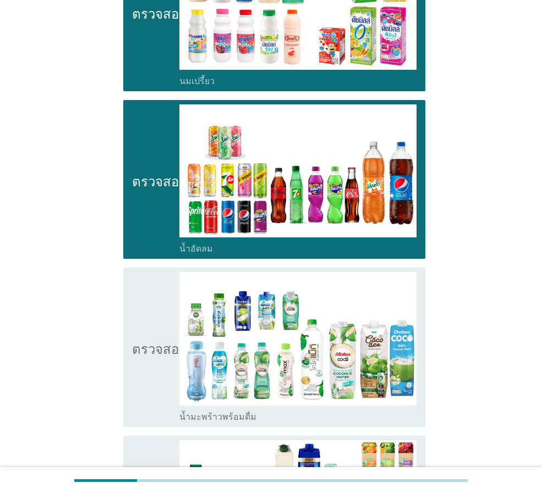
click at [146, 299] on icon "ตรวจสอบ" at bounding box center [159, 347] width 55 height 150
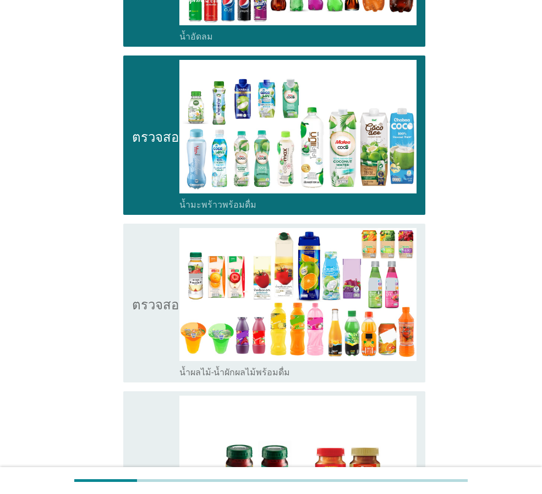
scroll to position [1045, 0]
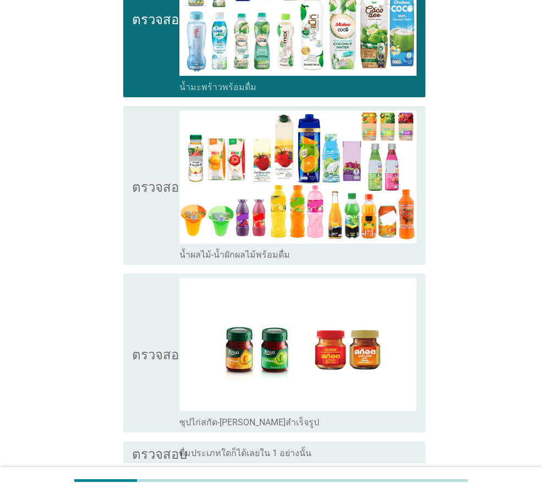
click at [150, 194] on icon "ตรวจสอบ" at bounding box center [159, 186] width 55 height 150
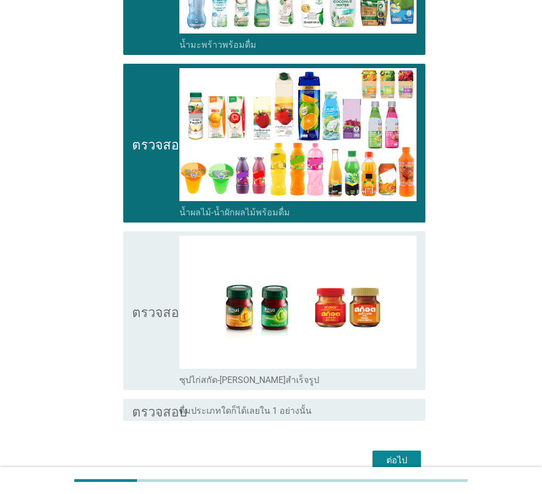
scroll to position [1131, 0]
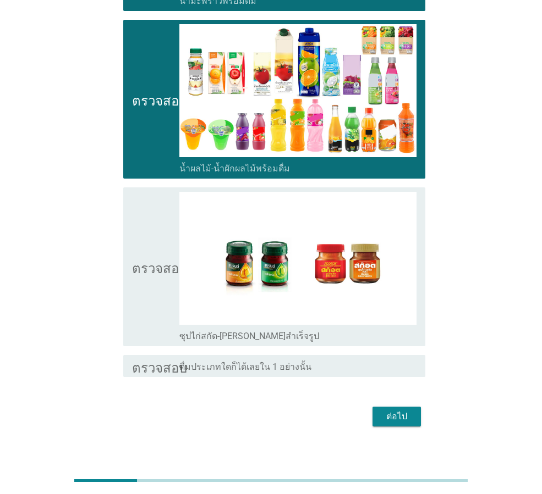
click at [153, 261] on font "ตรวจสอบ" at bounding box center [159, 266] width 55 height 13
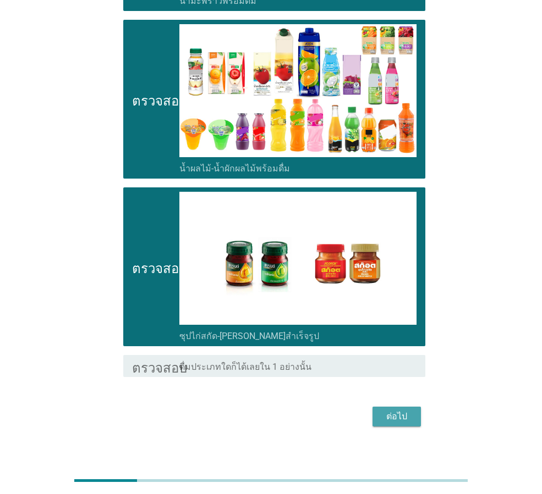
click at [399, 414] on button "ต่อไป" at bounding box center [396, 417] width 48 height 20
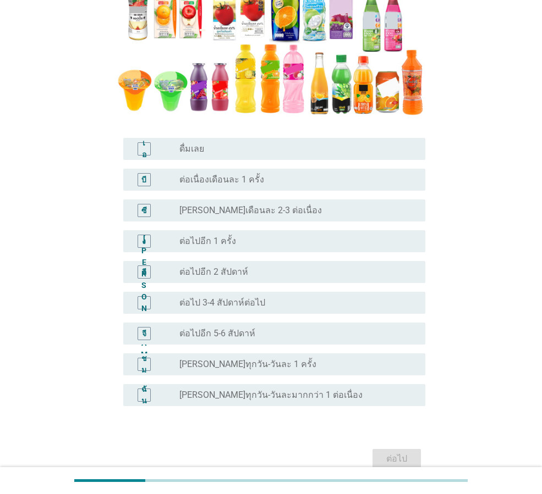
scroll to position [220, 0]
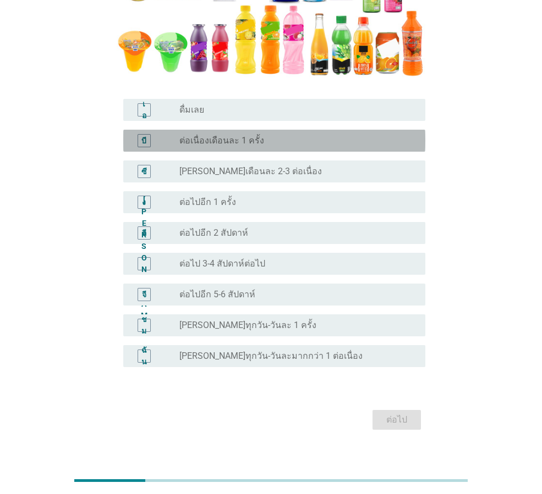
click at [203, 139] on font "ต่อเนื่องเดือนละ 1 ครั้ง" at bounding box center [221, 140] width 85 height 10
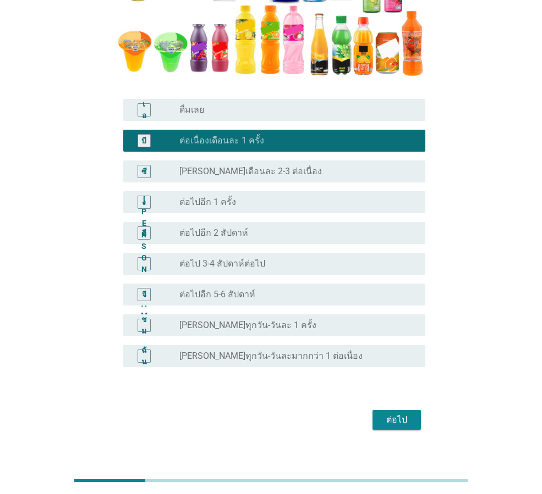
click at [235, 109] on div "ปุ่มวิทยุ[PERSON_NAME]เลือก ดื่มเลย" at bounding box center [293, 109] width 228 height 11
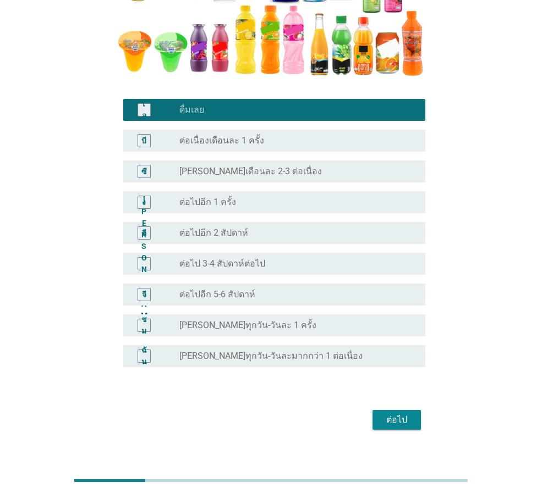
click at [403, 421] on font "ต่อไป" at bounding box center [396, 420] width 21 height 10
